Goal: Browse casually: Explore the website without a specific task or goal

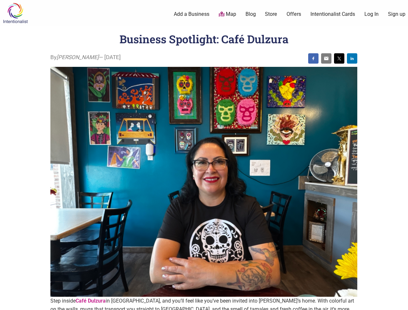
click at [204, 155] on img at bounding box center [203, 182] width 307 height 230
click at [313, 58] on img at bounding box center [312, 58] width 5 height 5
click at [326, 58] on img at bounding box center [325, 58] width 5 height 5
click at [339, 58] on img at bounding box center [338, 58] width 5 height 5
click at [352, 58] on img at bounding box center [351, 58] width 5 height 5
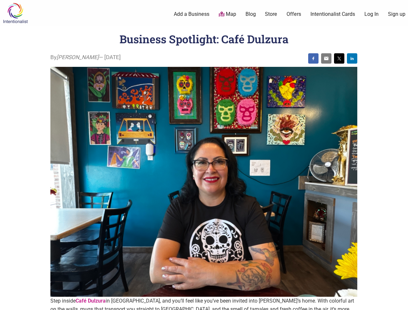
click at [400, 302] on icon at bounding box center [400, 302] width 7 height 8
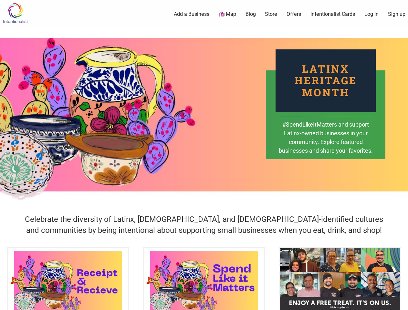
click at [204, 155] on div "Latinx Heritage Month #SpendLikeItMatters and support Latinx-owned businesses i…" at bounding box center [204, 114] width 408 height 177
click at [400, 302] on icon at bounding box center [400, 302] width 7 height 8
